Goal: Contribute content: Add original content to the website for others to see

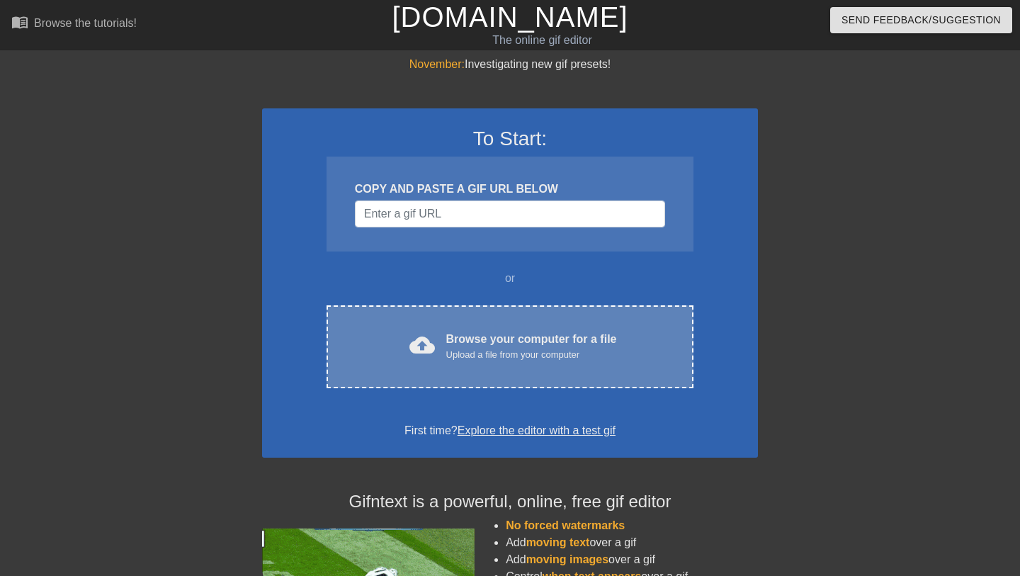
click at [492, 336] on div "Browse your computer for a file Upload a file from your computer" at bounding box center [531, 346] width 171 height 31
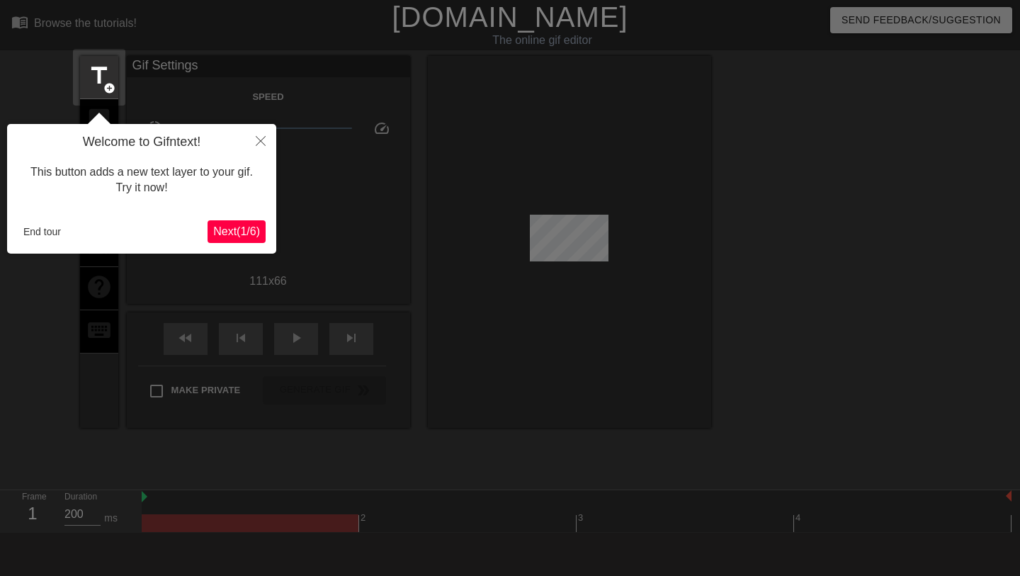
scroll to position [35, 0]
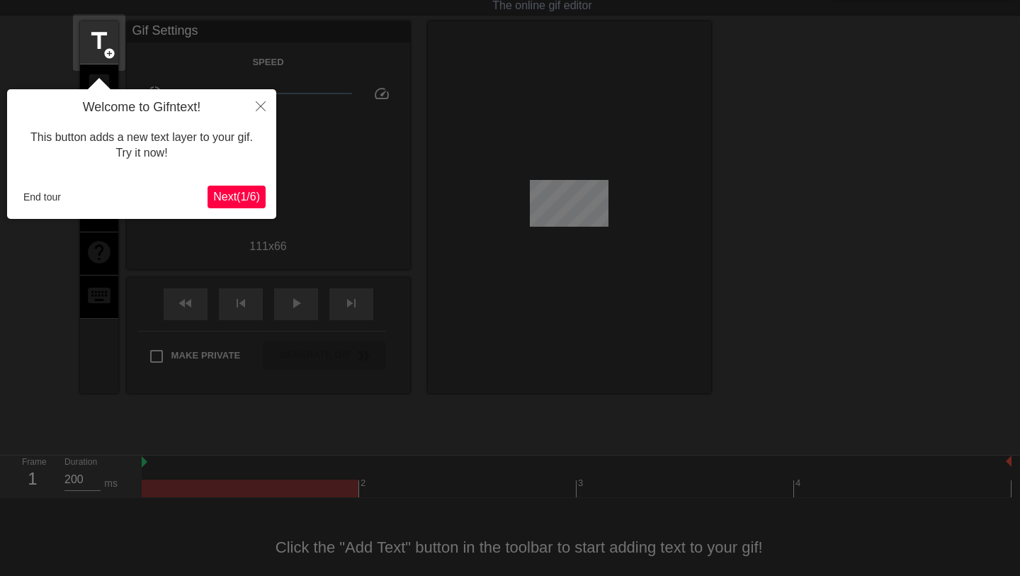
click at [266, 100] on button "Close" at bounding box center [260, 105] width 31 height 33
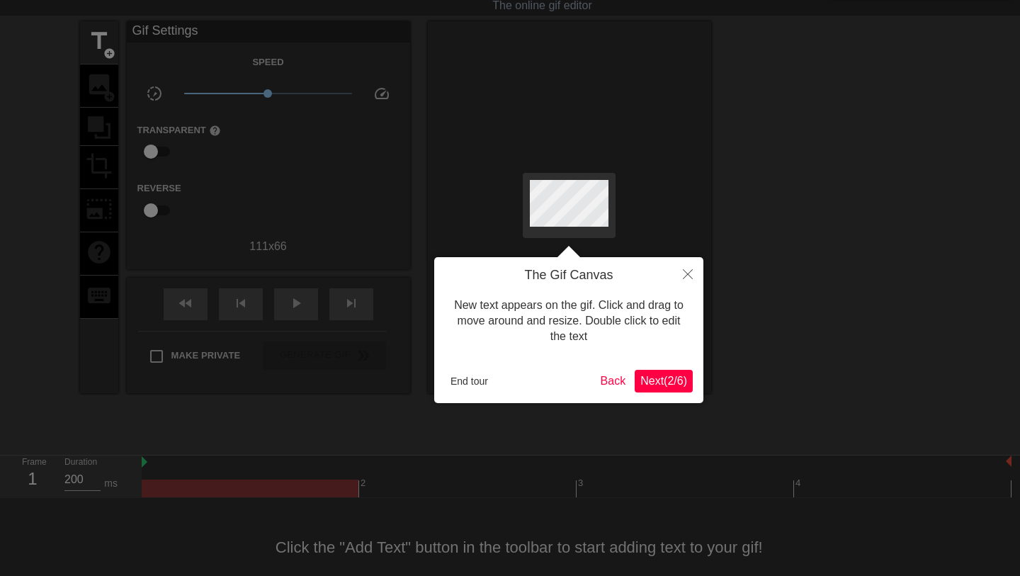
scroll to position [0, 0]
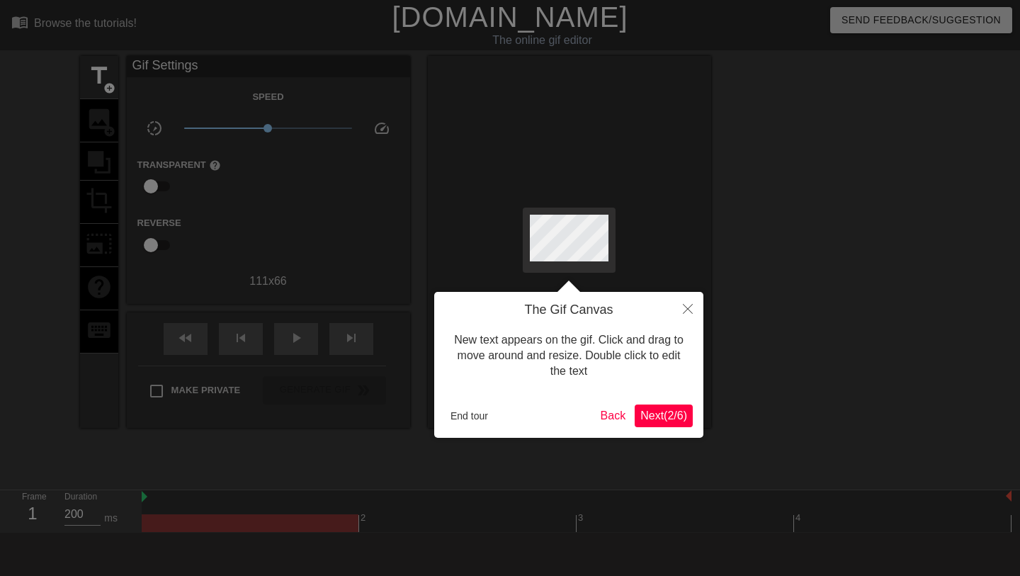
click at [640, 414] on span "Next ( 2 / 6 )" at bounding box center [663, 415] width 47 height 12
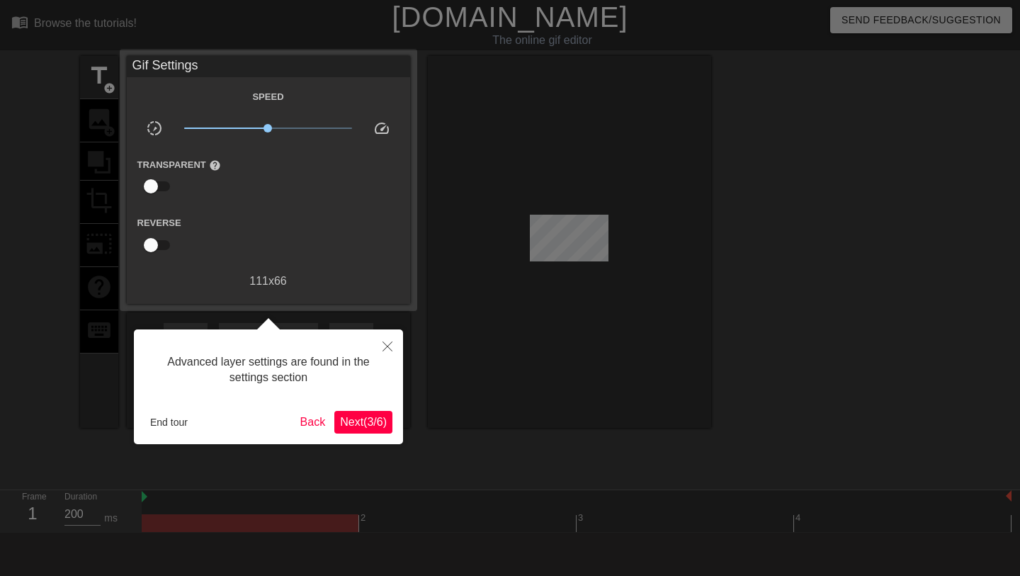
scroll to position [35, 0]
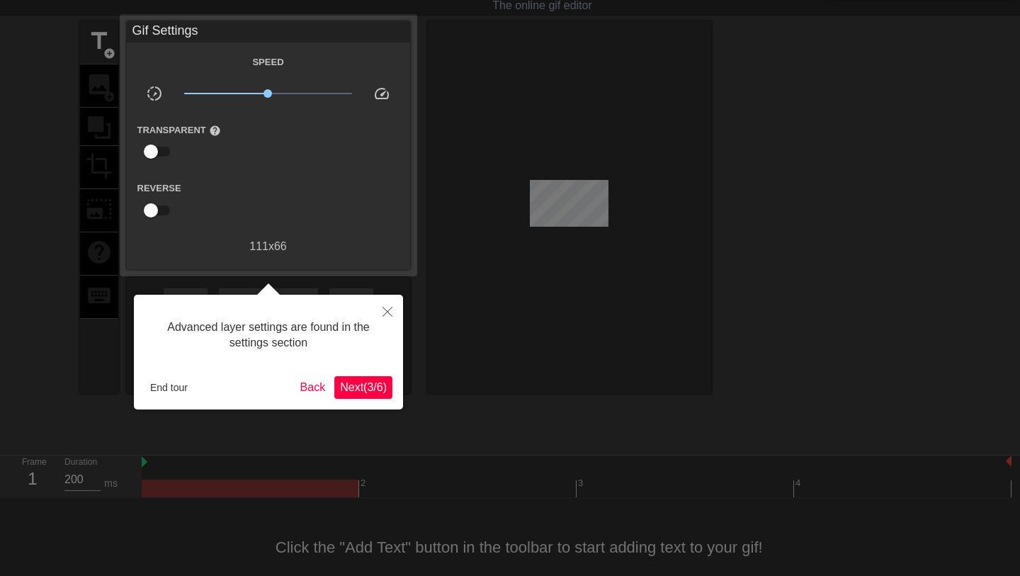
click at [160, 385] on button "End tour" at bounding box center [168, 387] width 49 height 21
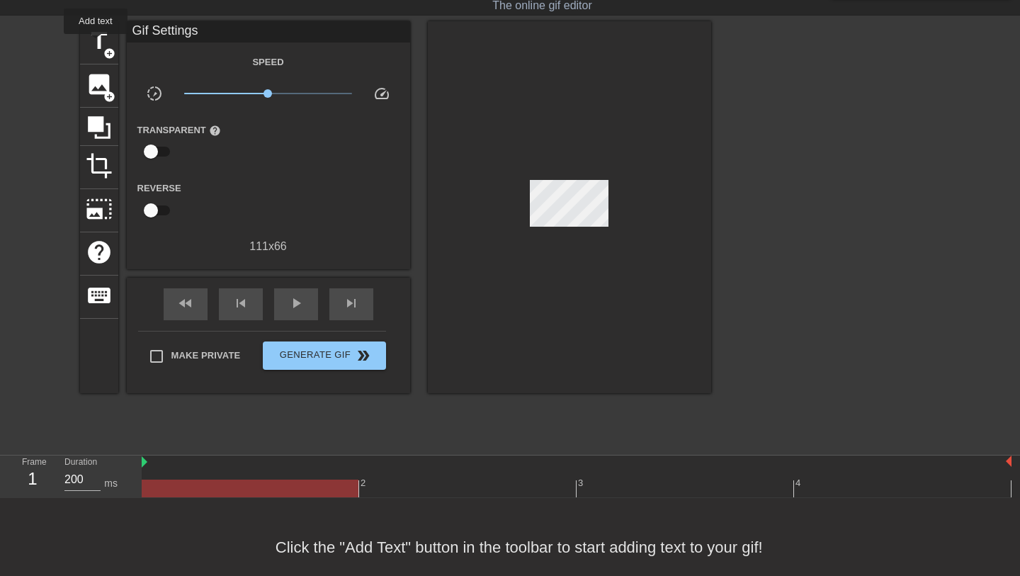
click at [96, 43] on span "title" at bounding box center [99, 41] width 27 height 27
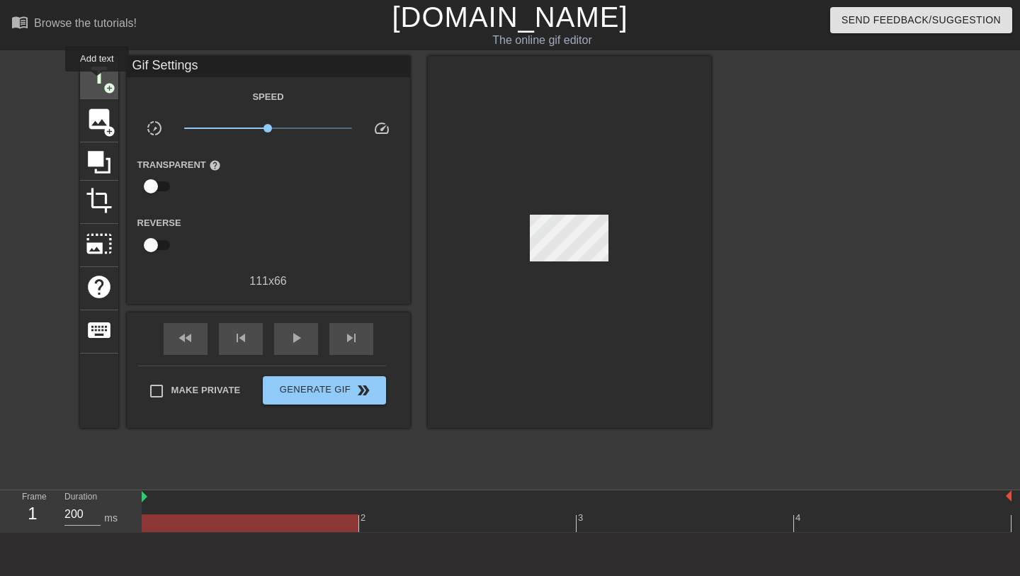
click at [98, 81] on span "title" at bounding box center [99, 75] width 27 height 27
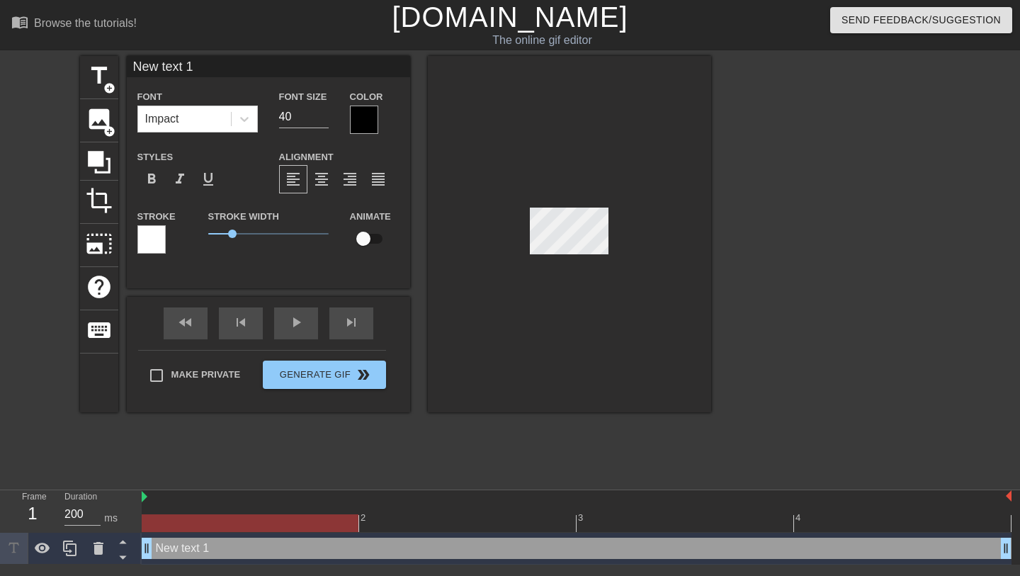
scroll to position [0, 2]
type input "New ext 1"
type textarea "New ext 1"
type input "Newext 1"
type textarea "Newext 1"
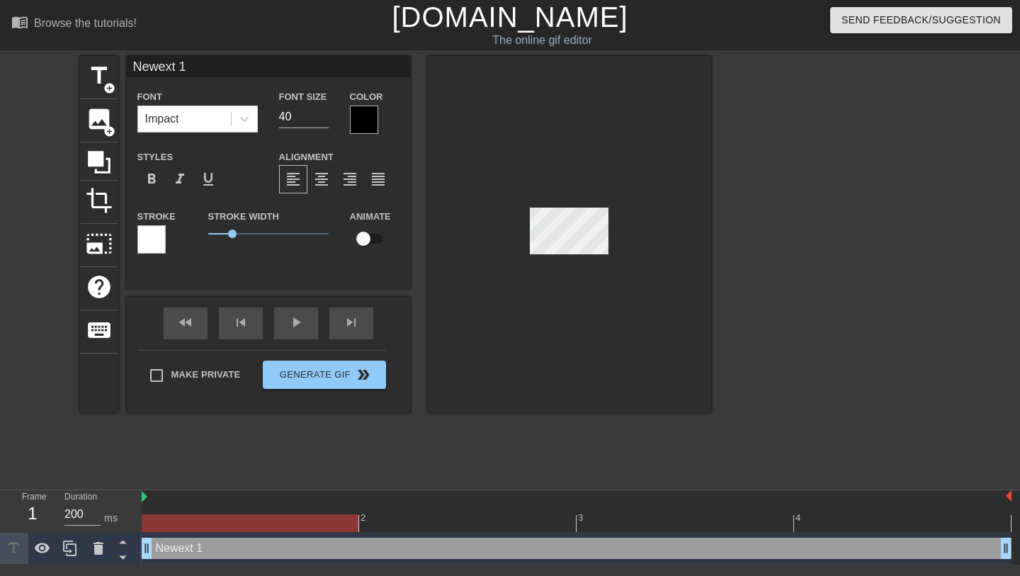
type input "Neext 1"
type textarea "Neext 1"
type input "Next 1"
type textarea "Next 1"
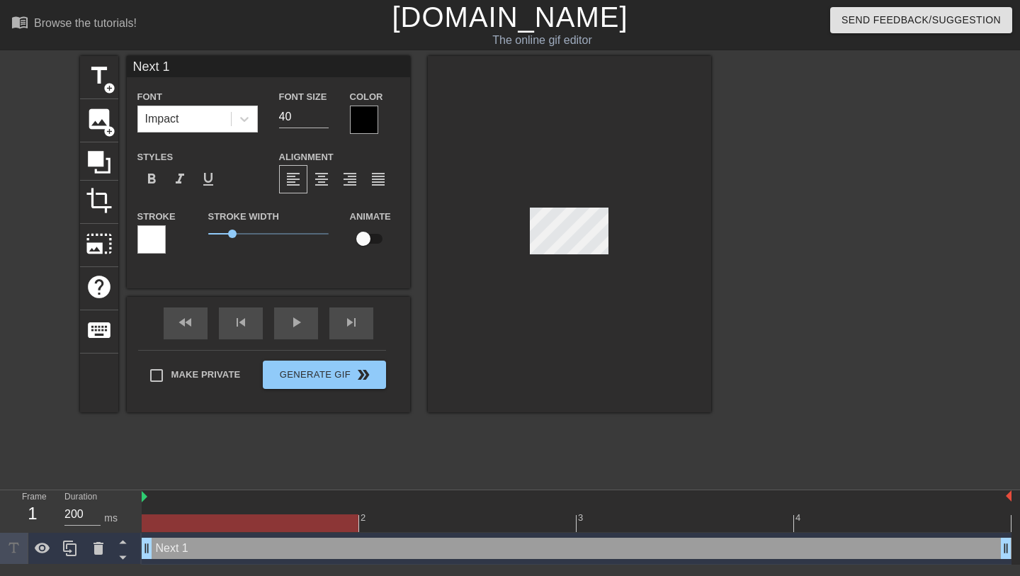
type input "ext 1"
type textarea "ext 1"
